Goal: Obtain resource: Obtain resource

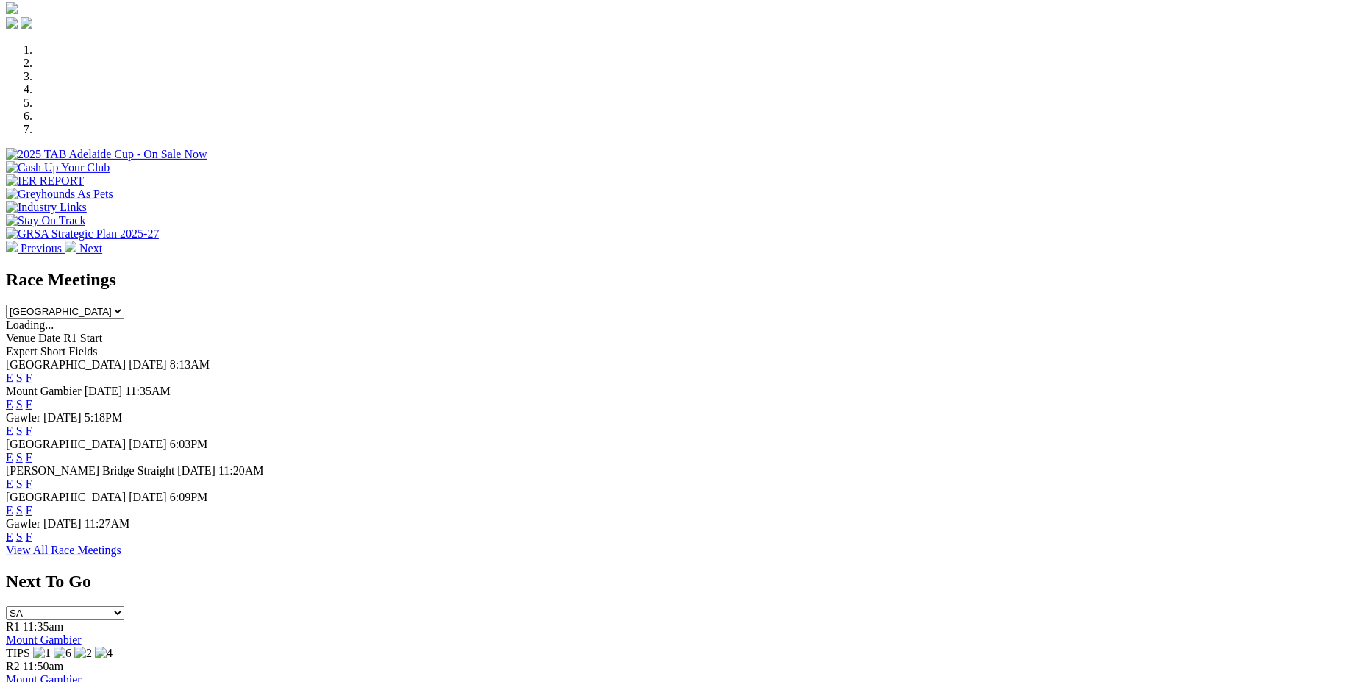
scroll to position [426, 0]
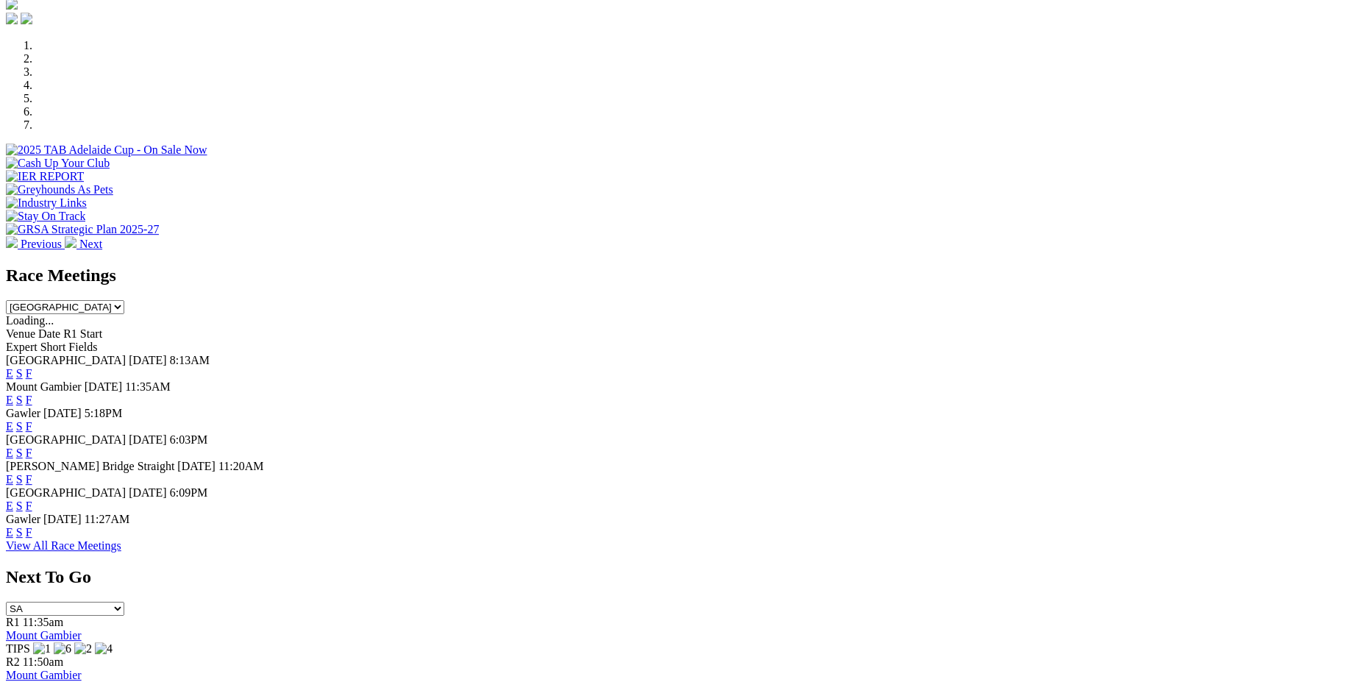
click at [32, 393] on link "F" at bounding box center [29, 399] width 7 height 12
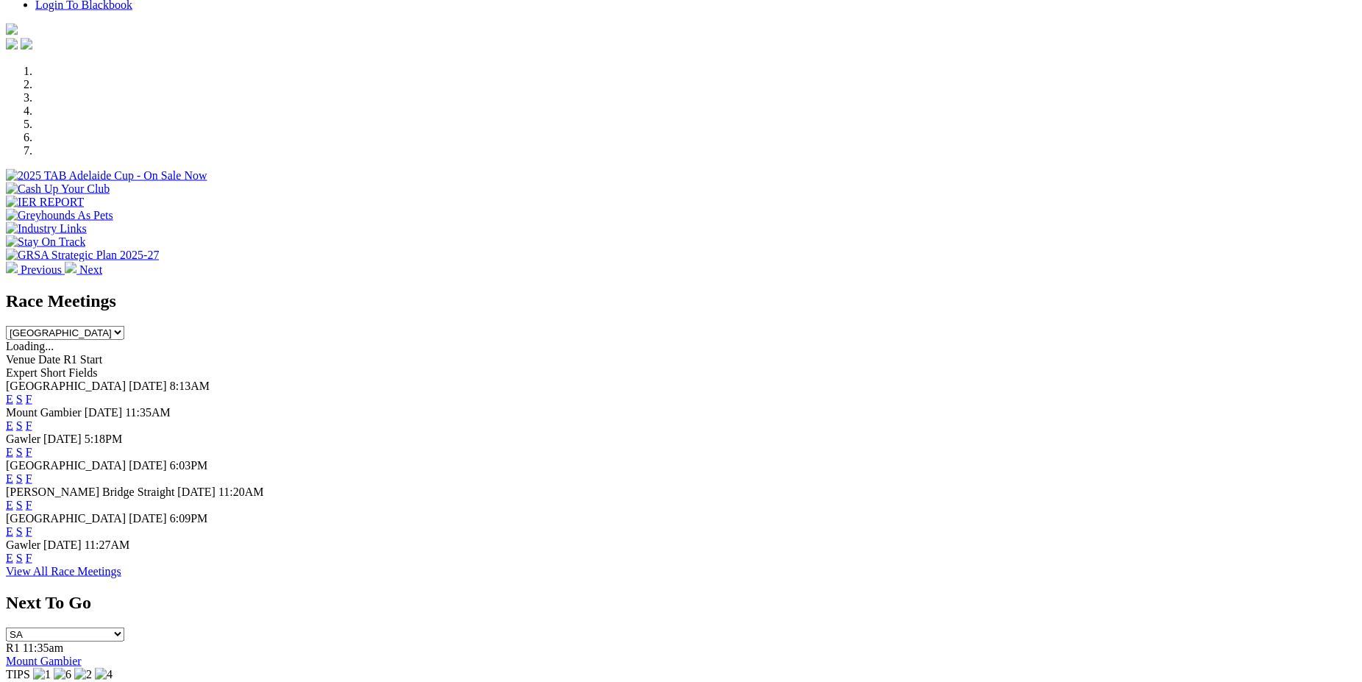
scroll to position [463, 0]
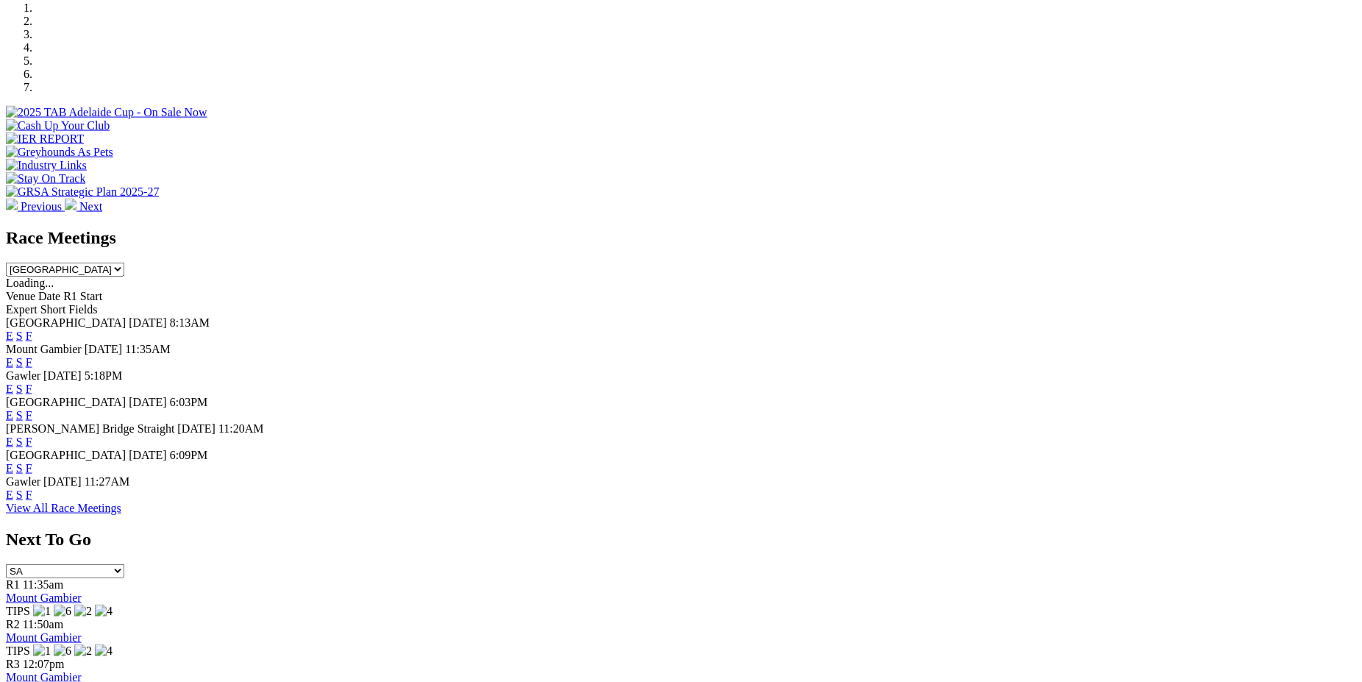
click at [13, 356] on link "E" at bounding box center [9, 362] width 7 height 12
